Goal: Information Seeking & Learning: Learn about a topic

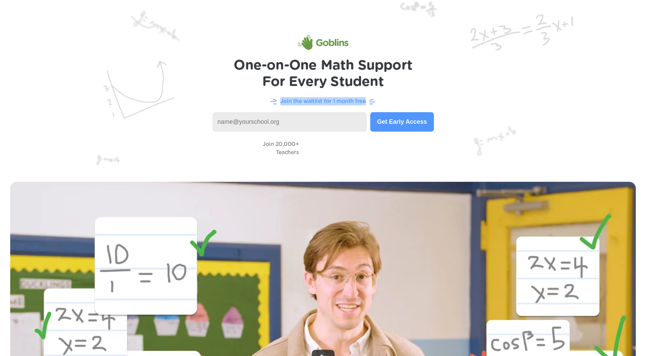
drag, startPoint x: 280, startPoint y: 102, endPoint x: 394, endPoint y: 98, distance: 113.9
click at [394, 98] on div "Join the waitlist for 1 month free" at bounding box center [323, 101] width 619 height 9
click at [562, 99] on div "Join the waitlist for 1 month free" at bounding box center [323, 101] width 619 height 9
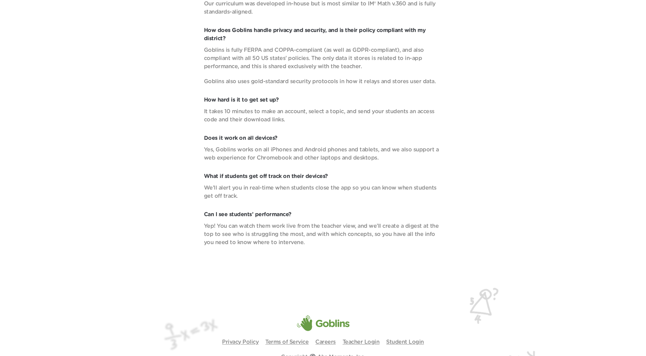
scroll to position [2555, 0]
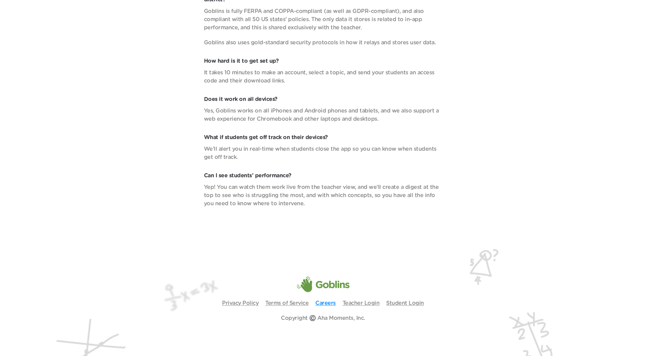
click at [329, 303] on link "Careers" at bounding box center [326, 302] width 20 height 5
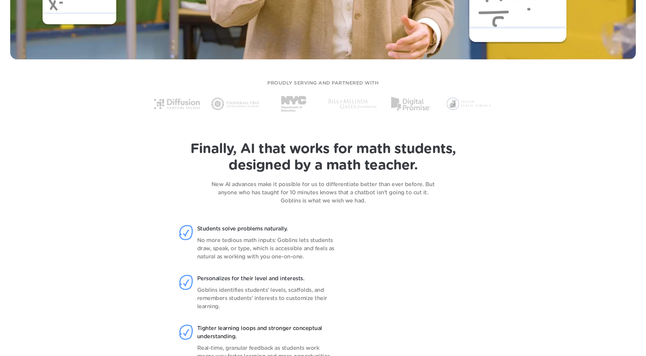
scroll to position [511, 0]
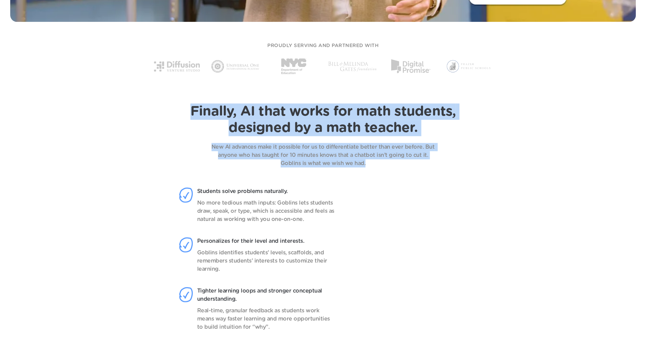
drag, startPoint x: 201, startPoint y: 109, endPoint x: 371, endPoint y: 164, distance: 178.2
click at [371, 164] on div "Finally, AI that works for math students, designed by a math teacher. New AI ad…" at bounding box center [323, 135] width 619 height 64
drag, startPoint x: 371, startPoint y: 164, endPoint x: 356, endPoint y: 163, distance: 15.0
click at [356, 163] on p "New AI advances make it possible for us to differentiate better than ever befor…" at bounding box center [323, 155] width 239 height 25
click at [365, 164] on p "New AI advances make it possible for us to differentiate better than ever befor…" at bounding box center [323, 155] width 239 height 25
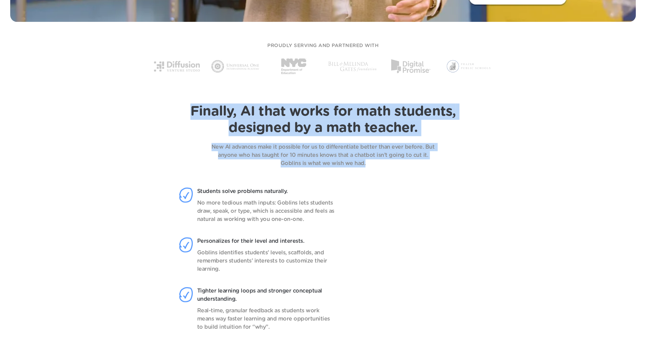
drag, startPoint x: 374, startPoint y: 164, endPoint x: 185, endPoint y: 109, distance: 197.2
click at [185, 109] on div "Finally, AI that works for math students, designed by a math teacher. New AI ad…" at bounding box center [323, 135] width 619 height 64
drag, startPoint x: 185, startPoint y: 109, endPoint x: 212, endPoint y: 130, distance: 35.0
click at [212, 130] on h1 "Finally, AI that works for math students, designed by a math teacher." at bounding box center [322, 119] width 265 height 33
click at [197, 112] on span "Finally, AI that works for math students," at bounding box center [322, 112] width 265 height 14
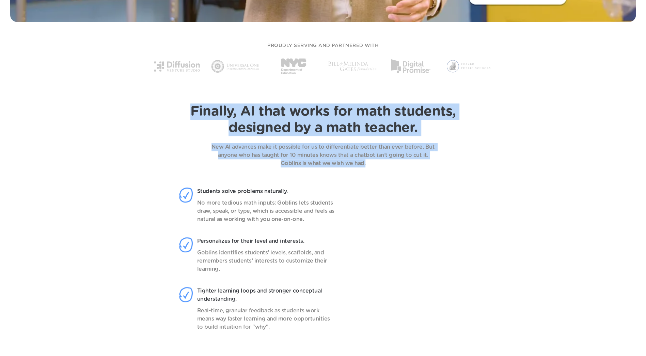
drag, startPoint x: 227, startPoint y: 120, endPoint x: 424, endPoint y: 166, distance: 201.4
click at [424, 166] on div "Finally, AI that works for math students, designed by a math teacher. New AI ad…" at bounding box center [323, 135] width 619 height 64
drag, startPoint x: 424, startPoint y: 166, endPoint x: 602, endPoint y: 165, distance: 178.9
click at [602, 165] on div "Finally, AI that works for math students, designed by a math teacher. New AI ad…" at bounding box center [323, 135] width 619 height 64
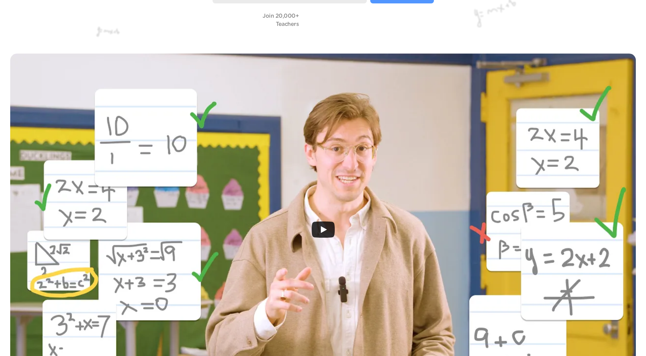
scroll to position [102, 0]
